Goal: Information Seeking & Learning: Learn about a topic

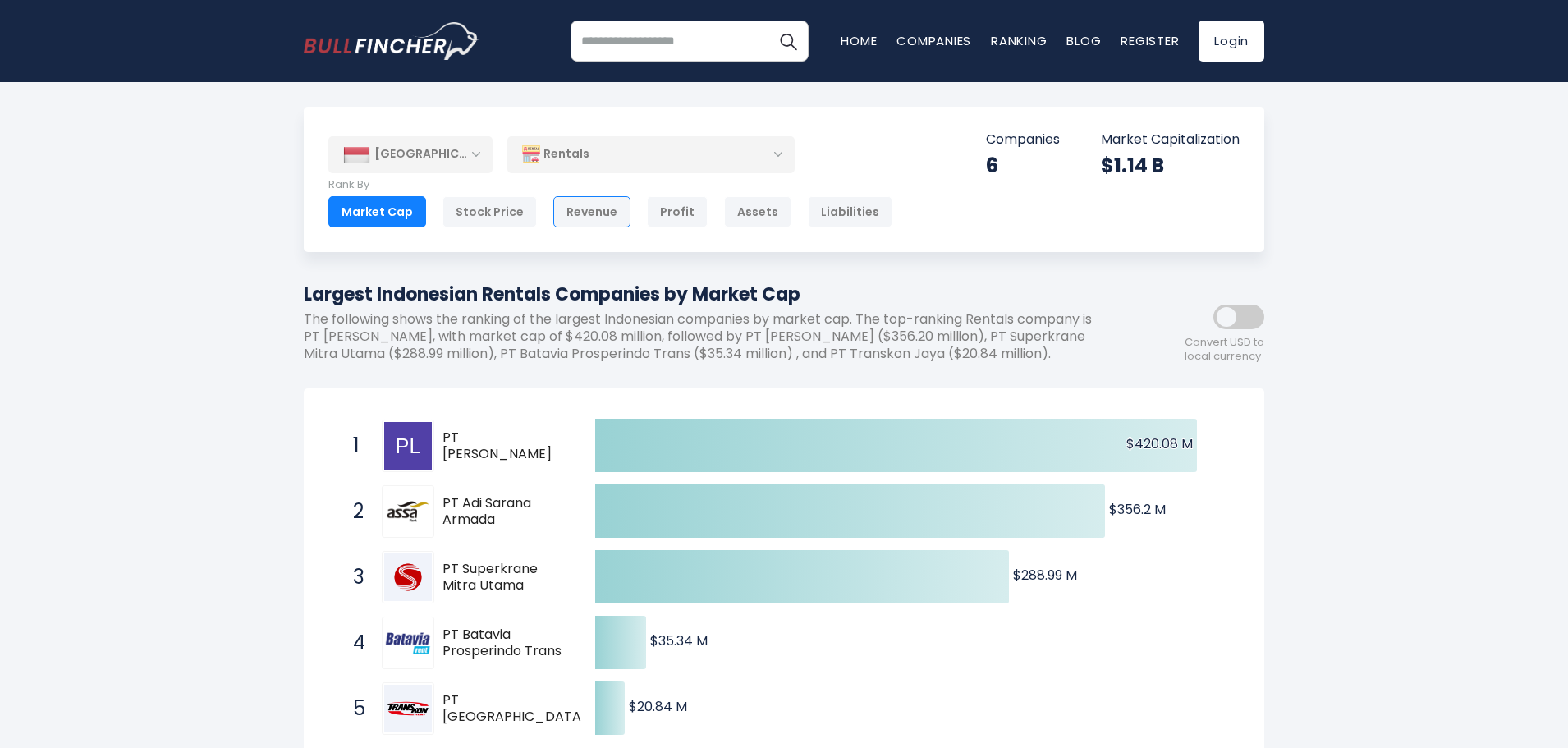
click at [607, 205] on div "Revenue" at bounding box center [592, 211] width 78 height 31
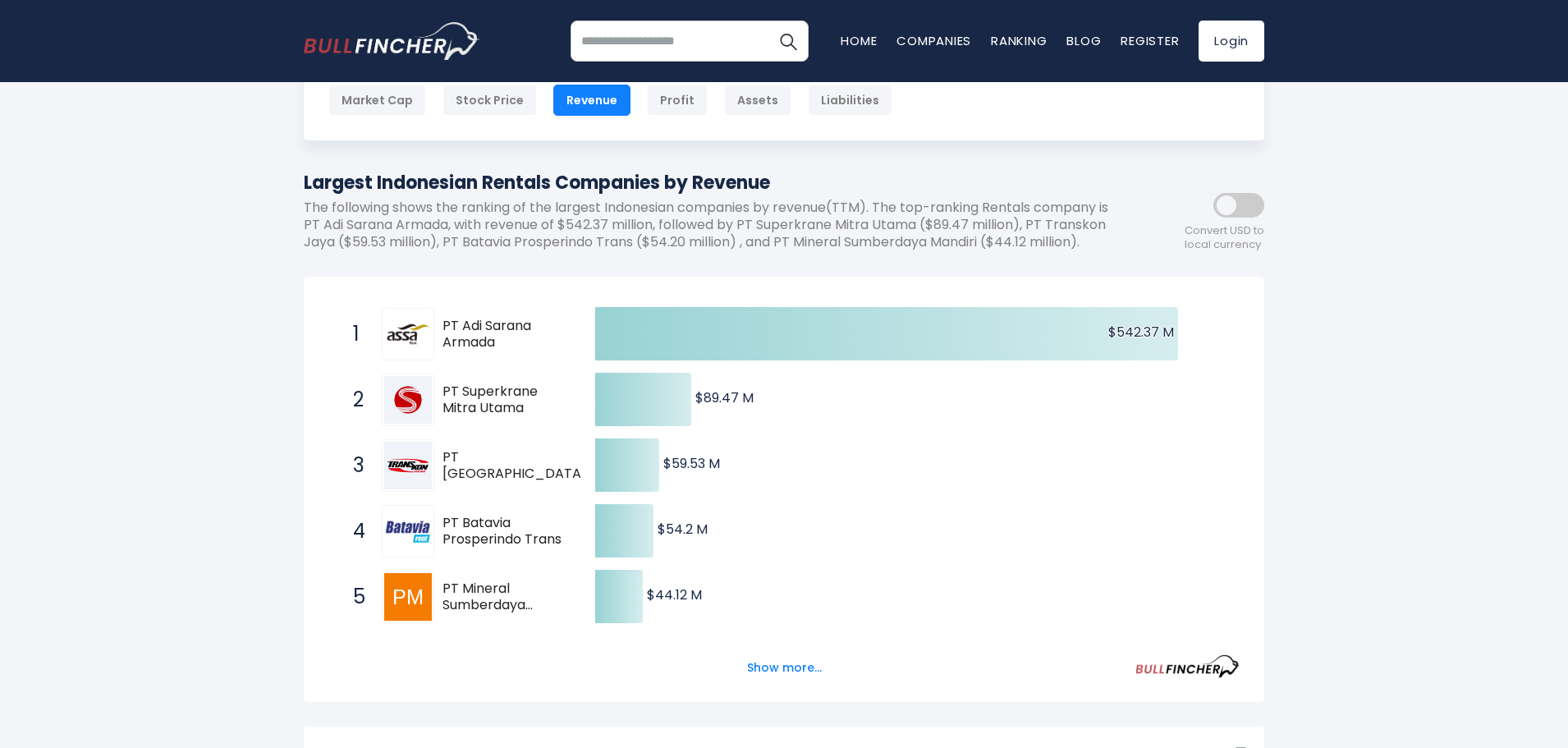
scroll to position [82, 0]
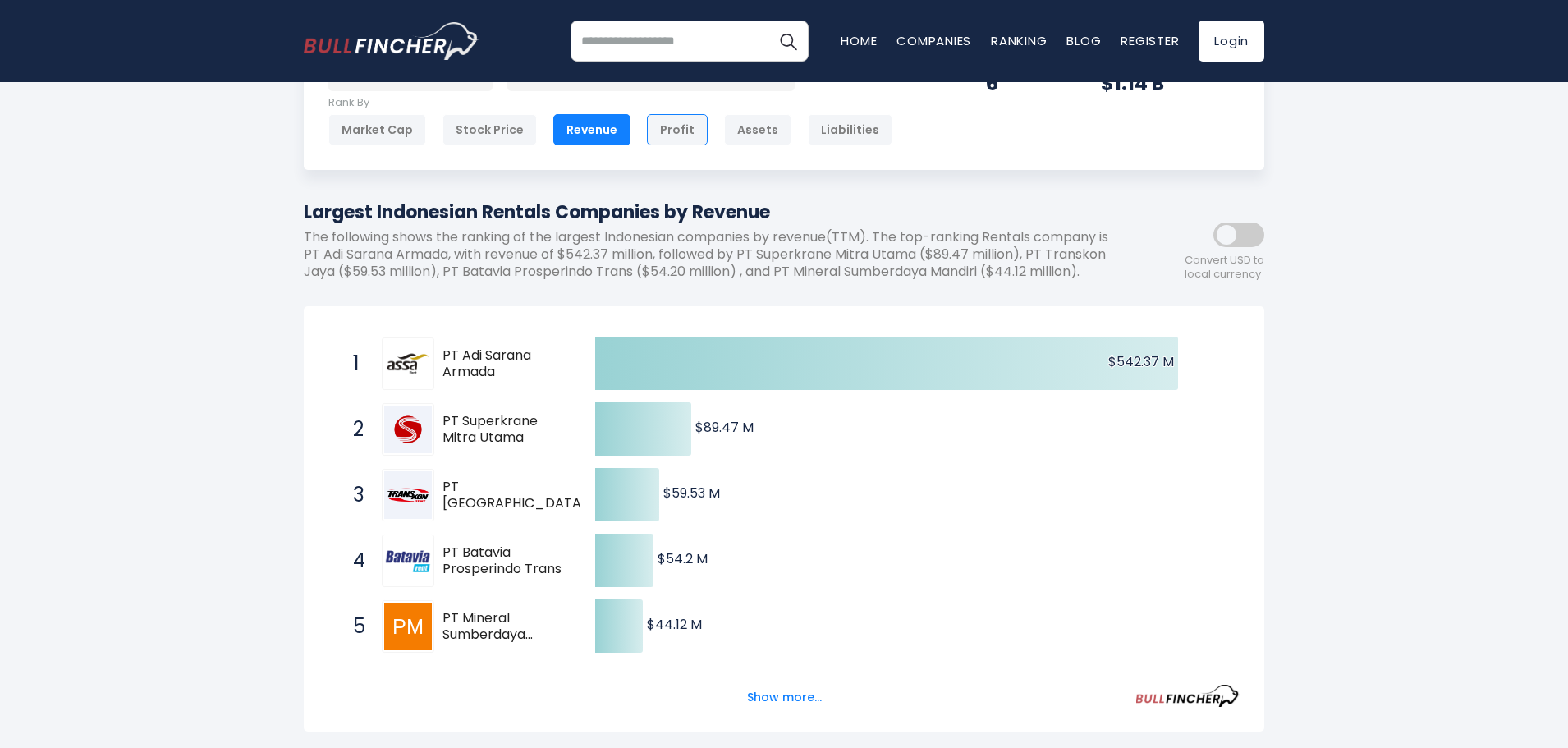
click at [662, 137] on div "Profit" at bounding box center [677, 129] width 61 height 31
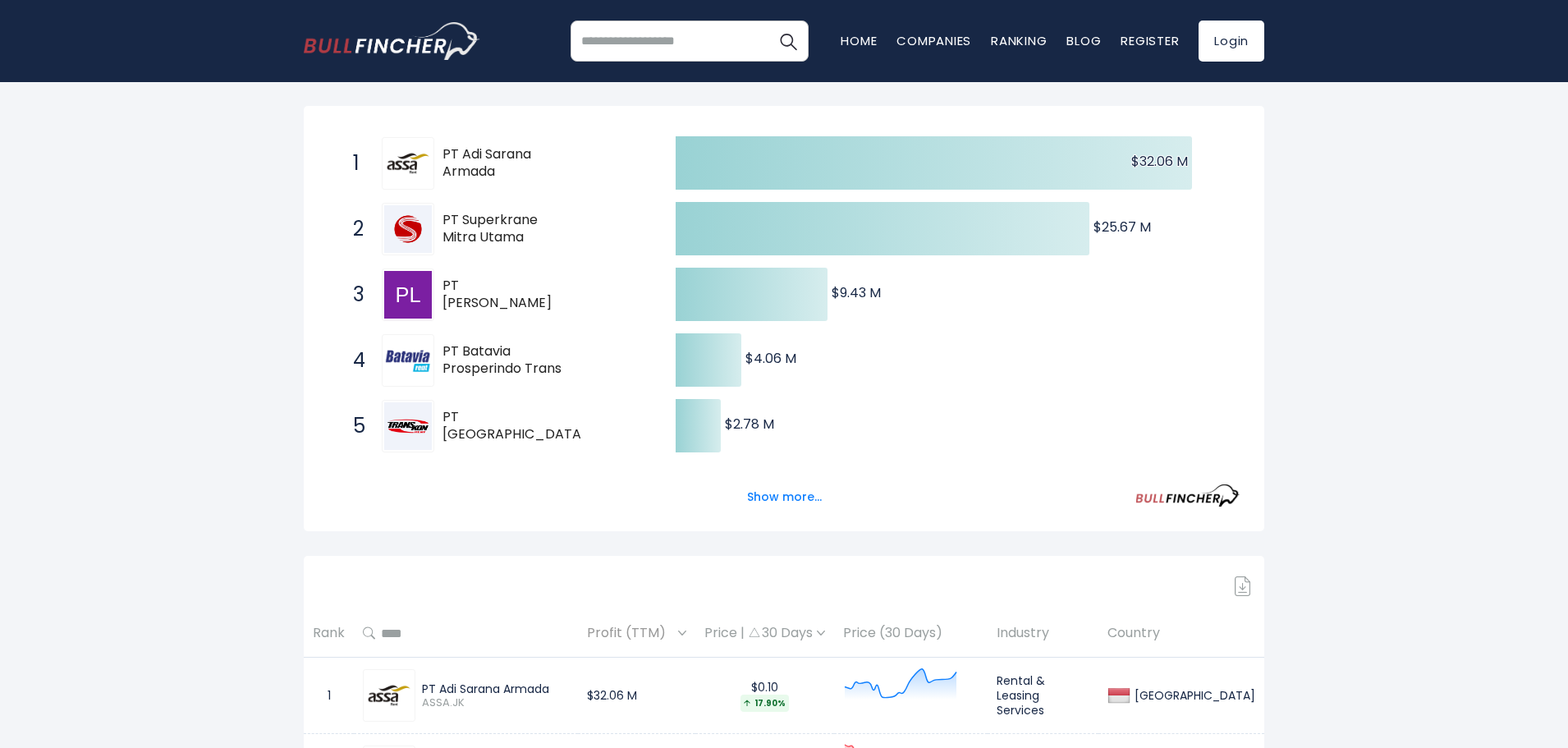
scroll to position [328, 0]
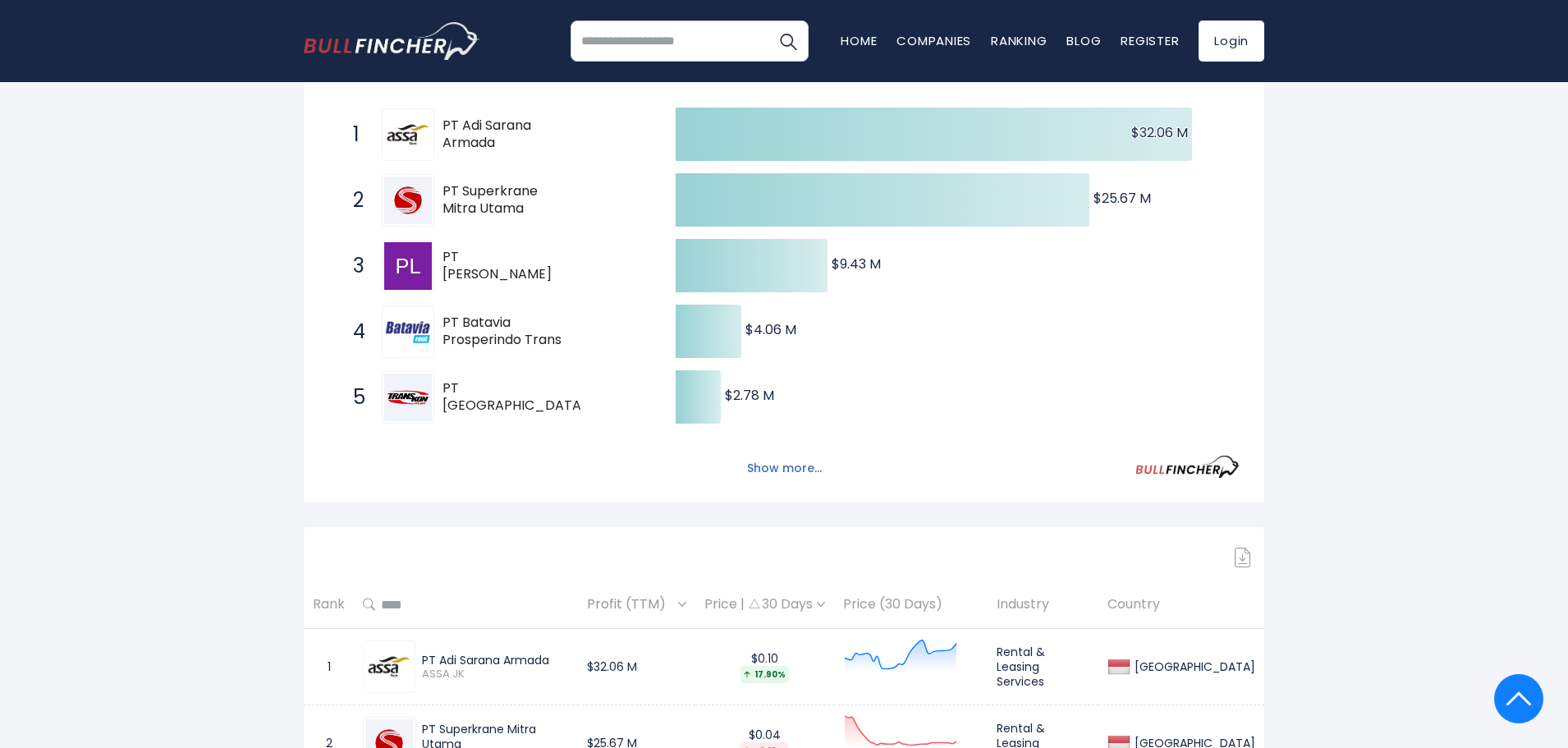
click at [778, 467] on button "Show more..." at bounding box center [784, 468] width 94 height 27
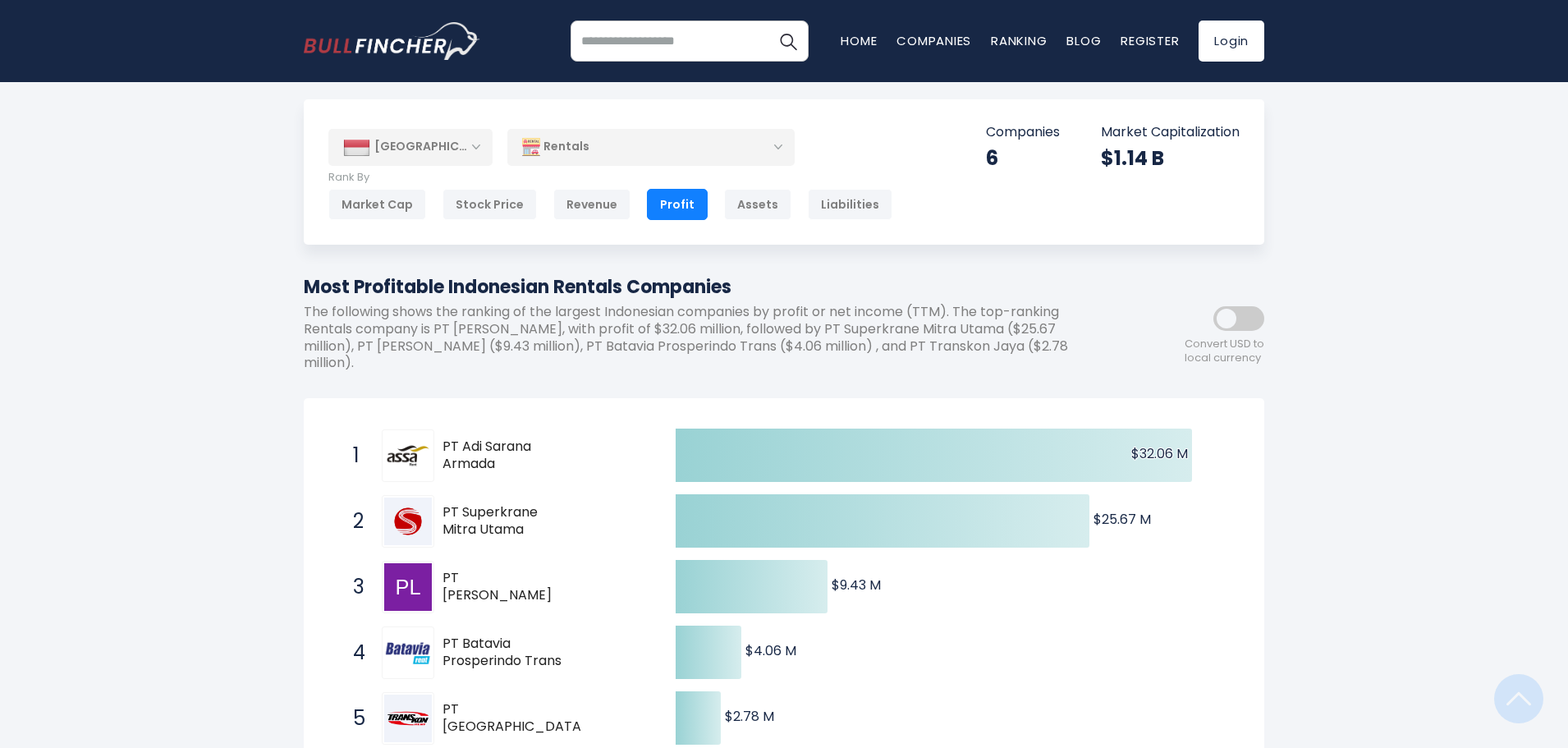
scroll to position [0, 0]
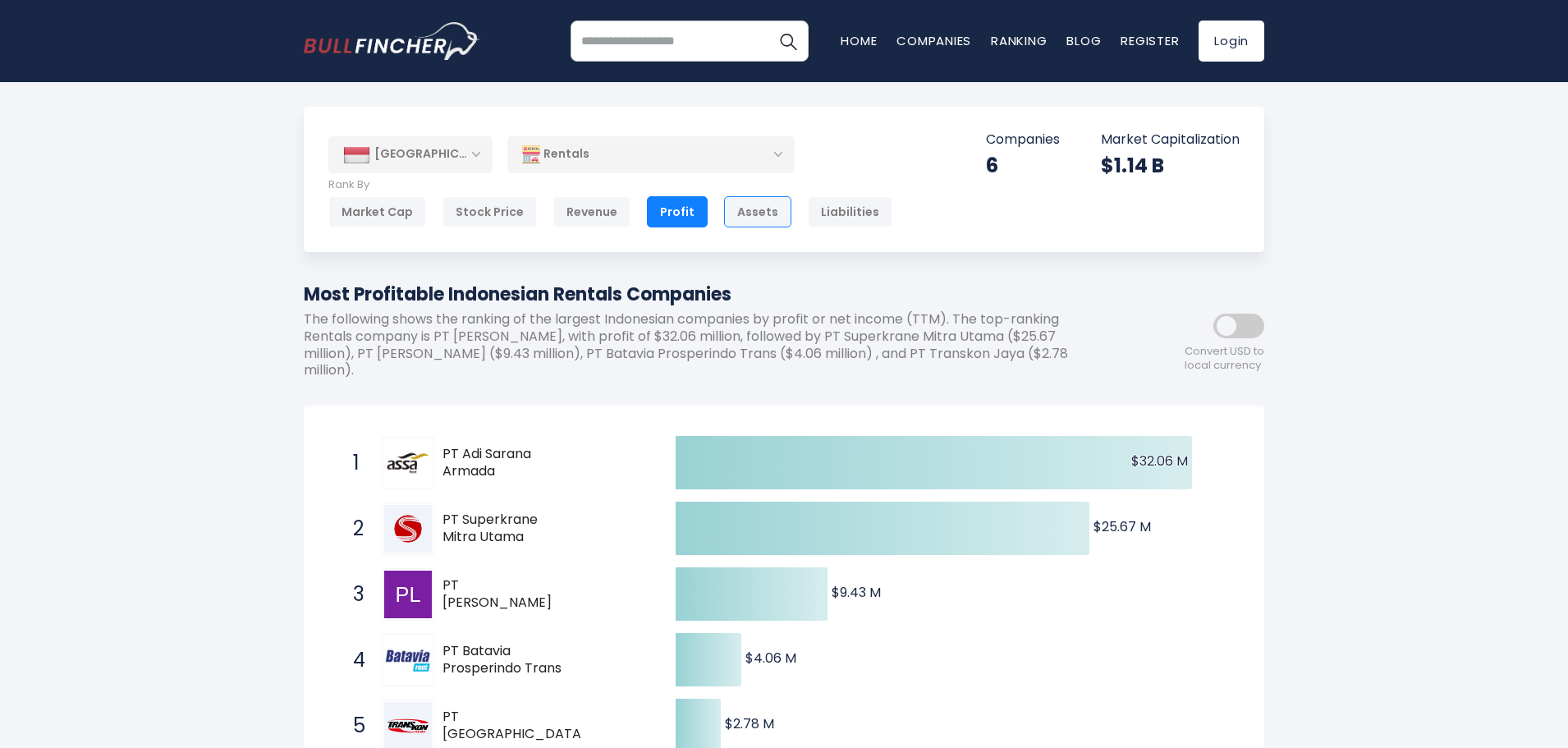
click at [767, 217] on div "Assets" at bounding box center [758, 211] width 68 height 31
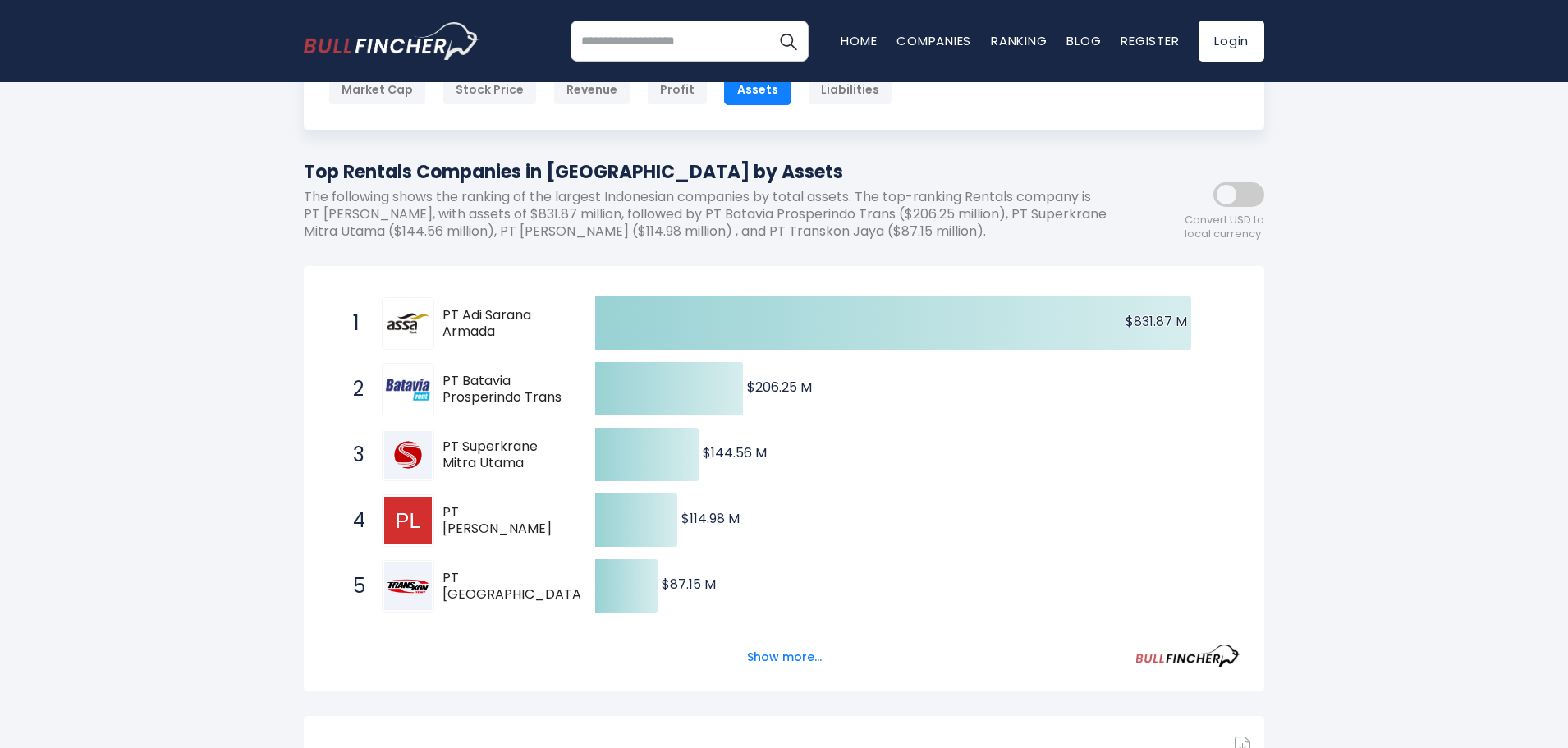
scroll to position [82, 0]
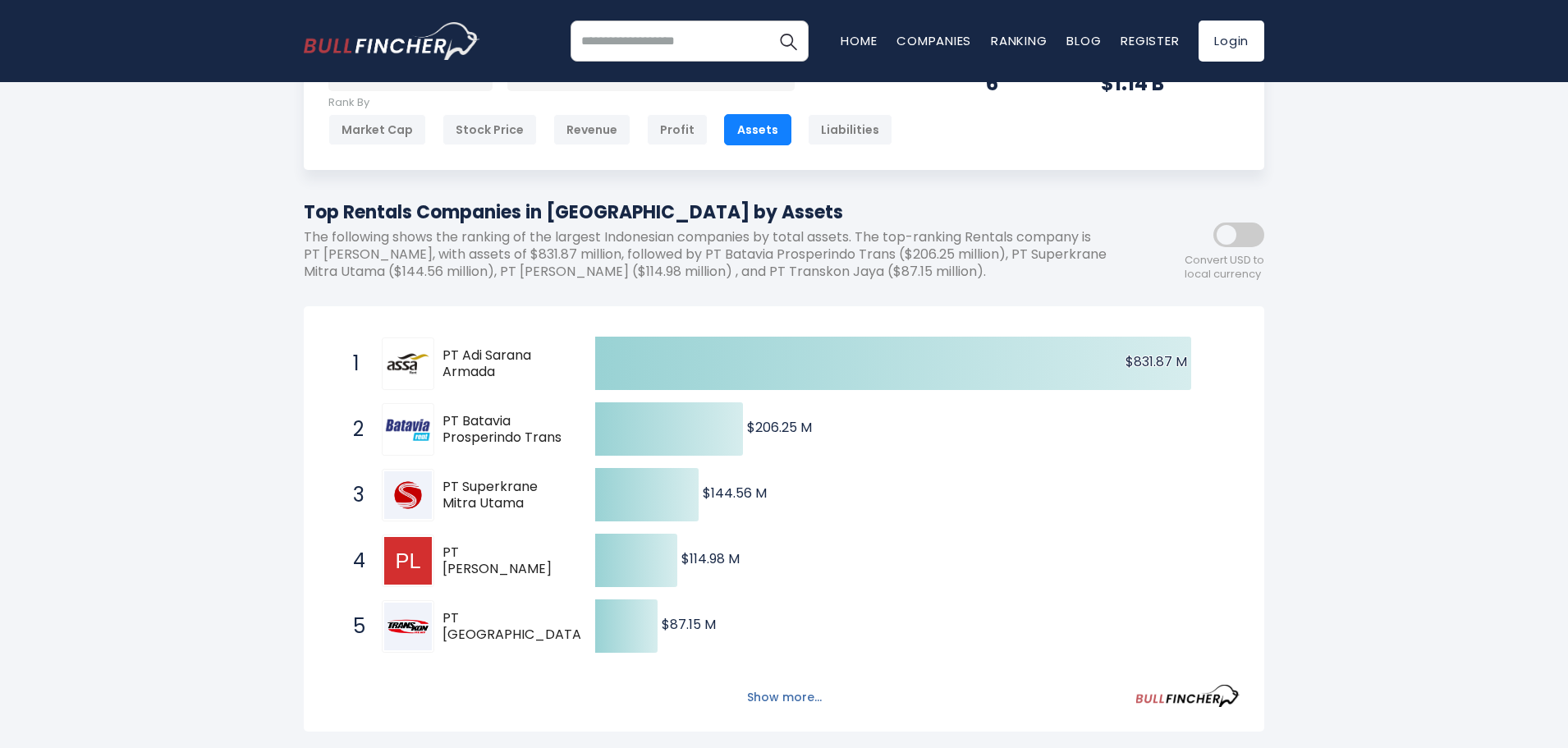
click at [758, 696] on button "Show more..." at bounding box center [784, 697] width 94 height 27
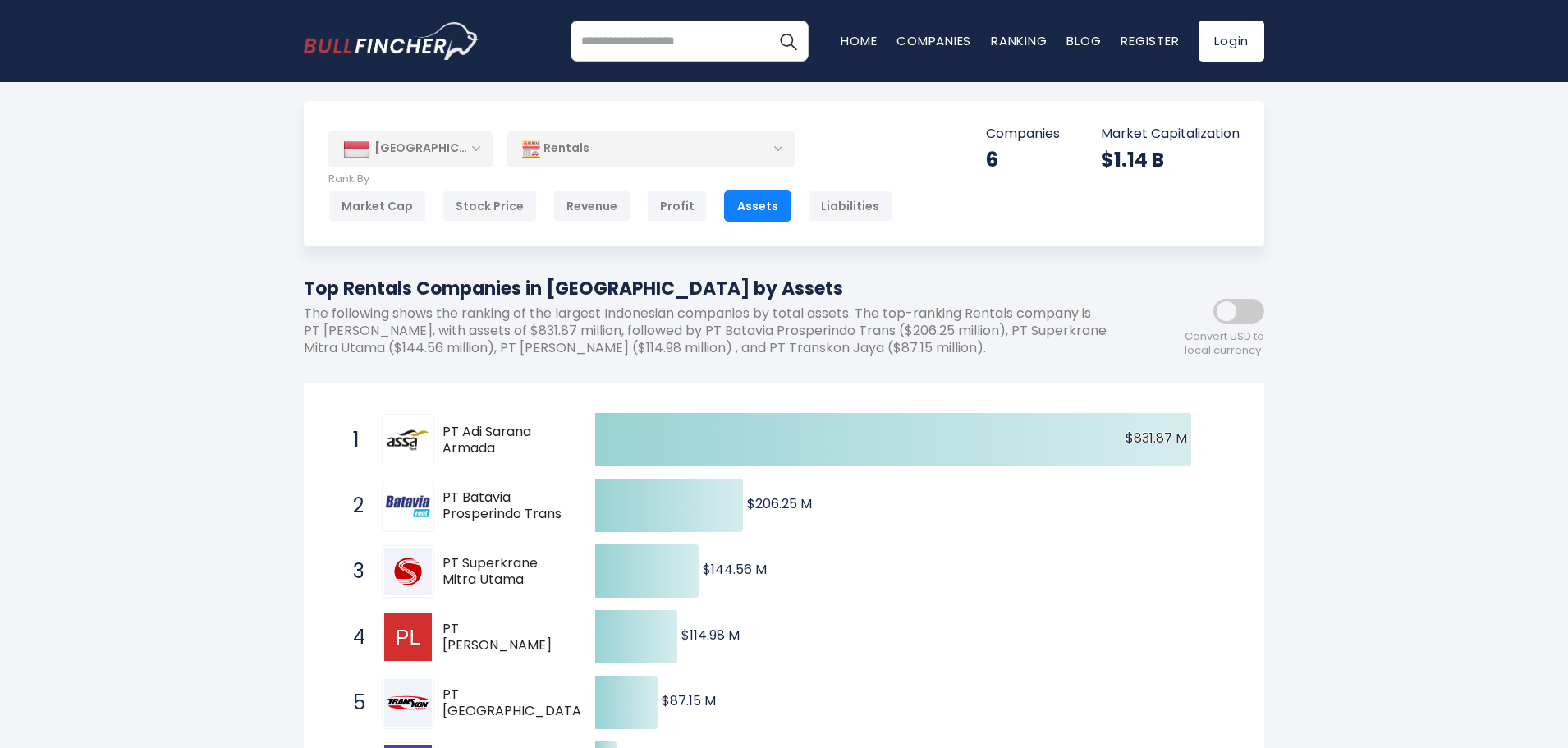
scroll to position [0, 0]
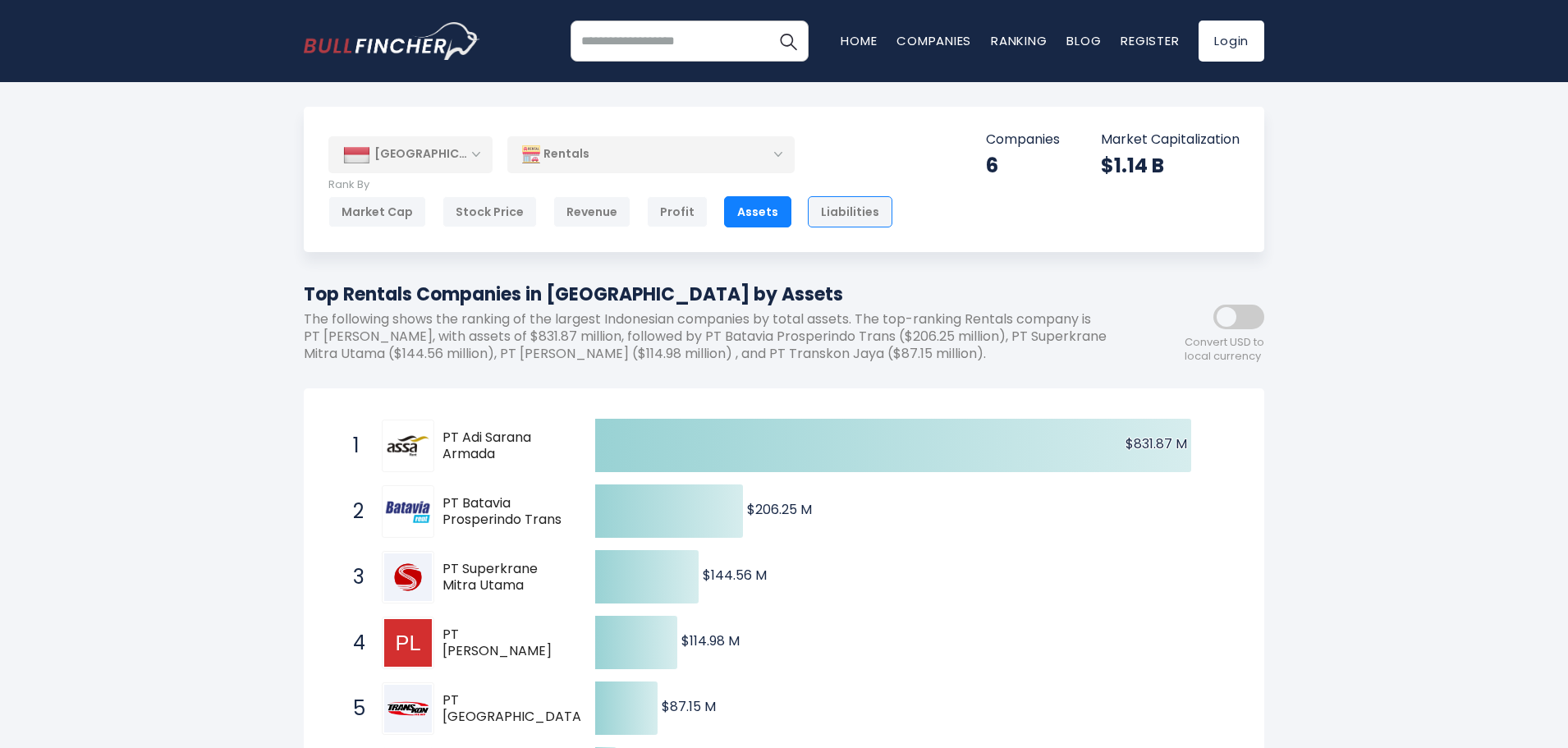
click at [858, 223] on div "Liabilities" at bounding box center [850, 211] width 85 height 31
